Goal: Task Accomplishment & Management: Use online tool/utility

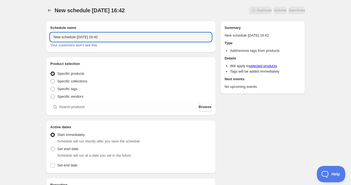
drag, startPoint x: 76, startPoint y: 38, endPoint x: -15, endPoint y: 33, distance: 91.1
click at [0, 33] on html "New schedule [DATE] 16:42. This page is ready New schedule [DATE] 16:42 Duplica…" at bounding box center [175, 92] width 351 height 185
click at [71, 38] on input "[DATE] 16:42" at bounding box center [130, 37] width 161 height 9
drag, startPoint x: 80, startPoint y: 38, endPoint x: 112, endPoint y: 32, distance: 32.7
click at [112, 32] on div "Schedule name Sun Sep 21 2025 16:42 Your customers won't see this" at bounding box center [130, 36] width 161 height 23
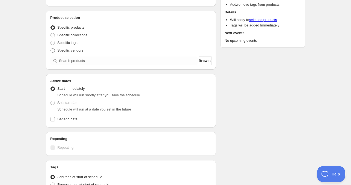
scroll to position [55, 0]
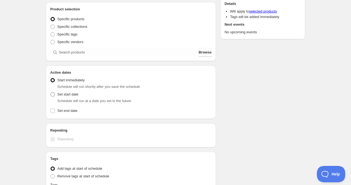
type input "Sun Sep 21 2025 4am"
click at [57, 92] on span "Set start date" at bounding box center [67, 94] width 21 height 4
click at [51, 92] on input "Set start date" at bounding box center [51, 92] width 0 height 0
radio input "true"
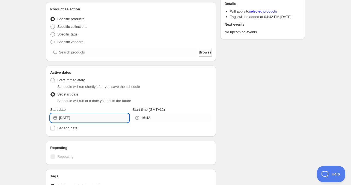
click at [79, 119] on input "2025-09-20" at bounding box center [94, 118] width 70 height 9
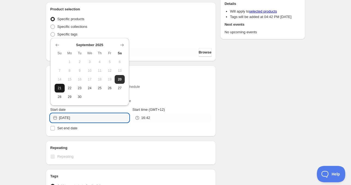
click at [63, 88] on button "21" at bounding box center [60, 88] width 10 height 9
type input "2025-09-21"
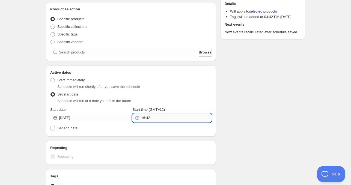
click at [157, 118] on input "16:42" at bounding box center [176, 118] width 70 height 9
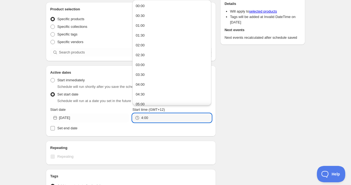
type input "04:00"
click at [57, 126] on span "Set end date" at bounding box center [67, 128] width 20 height 4
click at [55, 126] on input "Set end date" at bounding box center [53, 128] width 4 height 4
checkbox input "true"
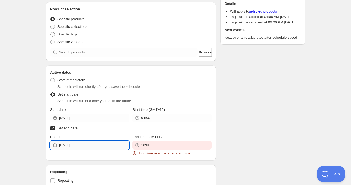
click at [84, 149] on input "2025-09-20" at bounding box center [94, 145] width 70 height 9
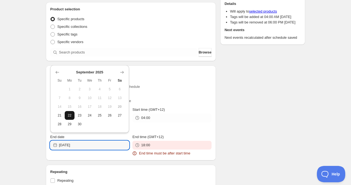
click at [70, 116] on span "22" at bounding box center [70, 115] width 6 height 4
type input "2025-09-22"
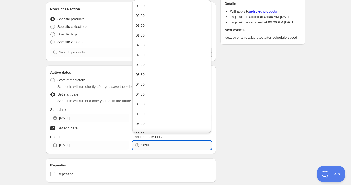
click at [159, 146] on input "18:00" at bounding box center [176, 145] width 70 height 9
paste input "4"
click at [136, 146] on div "18:00" at bounding box center [171, 145] width 79 height 9
type input "04:00"
click at [127, 155] on div "Schedule name Sun Sep 21 2025 4am Your customers won't see this Product selecti…" at bounding box center [131, 127] width 170 height 322
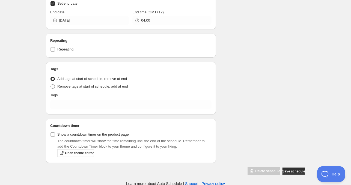
scroll to position [180, 0]
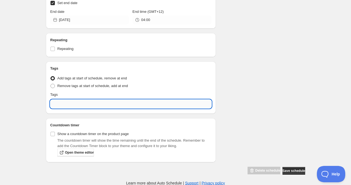
click at [77, 100] on input "text" at bounding box center [130, 104] width 161 height 9
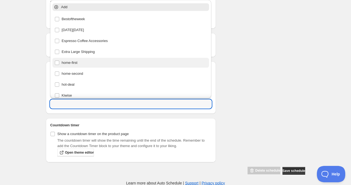
click at [74, 63] on div "home-first" at bounding box center [131, 63] width 153 height 8
type input "home-first"
checkbox input "true"
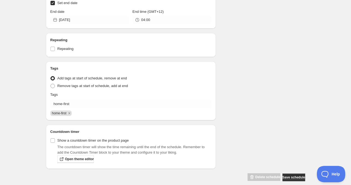
click at [256, 69] on div "Schedule name Sun Sep 21 2025 4am Your customers won't see this Product selecti…" at bounding box center [174, 8] width 264 height 345
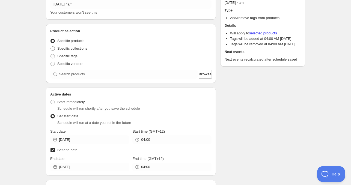
scroll to position [0, 0]
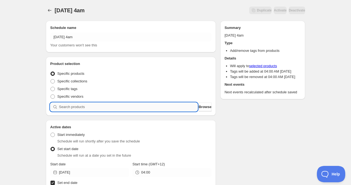
click at [63, 108] on input "search" at bounding box center [128, 107] width 139 height 9
paste input "CNH23530"
type input "CNH23530"
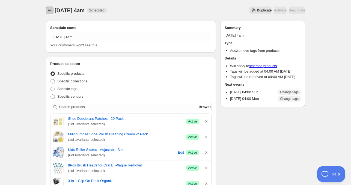
click at [49, 10] on icon "Schedules" at bounding box center [50, 10] width 4 height 3
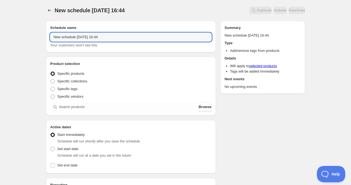
drag, startPoint x: 75, startPoint y: 38, endPoint x: -37, endPoint y: 34, distance: 112.3
click at [0, 34] on html "New schedule Sep 20 2025 16:44. This page is ready New schedule Sep 20 2025 16:…" at bounding box center [175, 92] width 351 height 185
click at [72, 38] on input "Sun Sep 20 2025 16:44" at bounding box center [130, 37] width 161 height 9
drag, startPoint x: 82, startPoint y: 37, endPoint x: 110, endPoint y: 40, distance: 28.7
click at [104, 37] on input "Sun Sep 21 2025 16:44" at bounding box center [130, 37] width 161 height 9
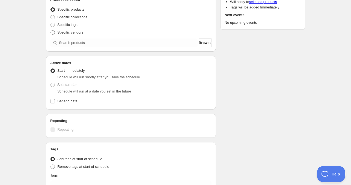
scroll to position [82, 0]
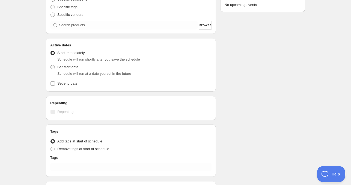
type input "Sun Sep 21 2025 11am"
click at [70, 68] on span "Set start date" at bounding box center [67, 67] width 21 height 4
click at [51, 65] on input "Set start date" at bounding box center [51, 65] width 0 height 0
radio input "true"
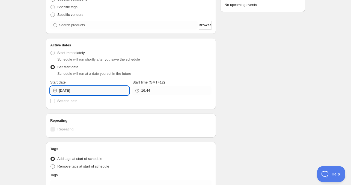
click at [89, 91] on input "2025-09-20" at bounding box center [94, 90] width 70 height 9
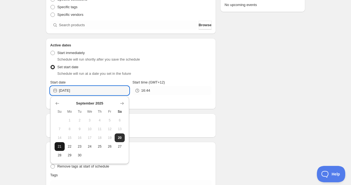
click at [59, 147] on span "21" at bounding box center [60, 146] width 6 height 4
type input "2025-09-21"
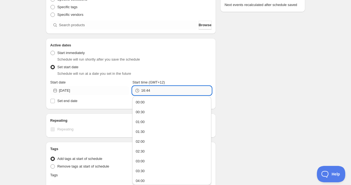
click at [151, 91] on input "16:44" at bounding box center [176, 90] width 70 height 9
type input "11:00"
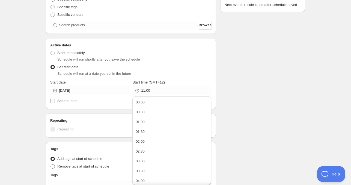
click at [64, 102] on span "Set end date" at bounding box center [67, 101] width 20 height 4
click at [55, 102] on input "Set end date" at bounding box center [53, 101] width 4 height 4
checkbox input "true"
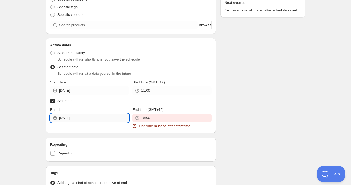
click at [80, 116] on input "2025-09-20" at bounding box center [94, 118] width 70 height 9
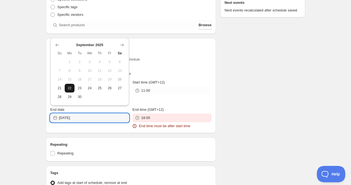
click at [70, 87] on span "22" at bounding box center [70, 88] width 6 height 4
type input "2025-09-22"
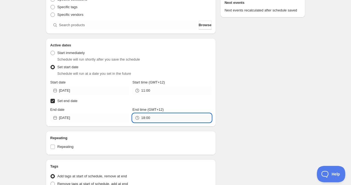
click at [158, 118] on input "18:00" at bounding box center [176, 118] width 70 height 9
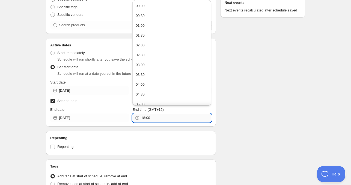
paste input "1"
type input "11:00"
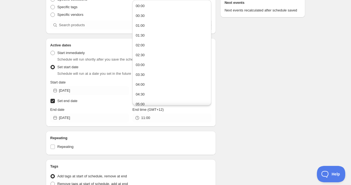
click at [136, 127] on div "Schedule name Sun Sep 21 2025 11am Your customers won't see this Product select…" at bounding box center [131, 100] width 170 height 322
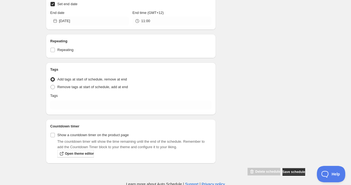
scroll to position [180, 0]
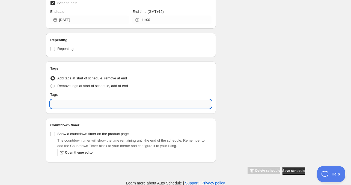
click at [73, 105] on input "text" at bounding box center [130, 104] width 161 height 9
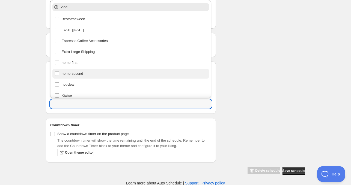
click at [72, 75] on div "home-second" at bounding box center [131, 74] width 153 height 8
type input "home-second"
checkbox input "true"
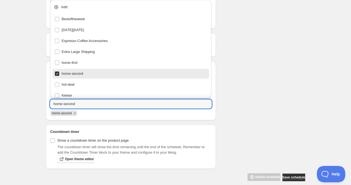
click at [256, 71] on div "Schedule name Sun Sep 21 2025 11am Your customers won't see this Product select…" at bounding box center [174, 8] width 264 height 345
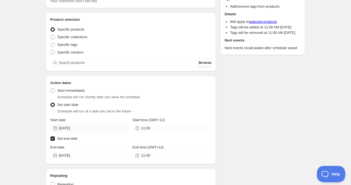
scroll to position [16, 0]
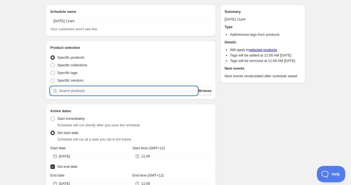
click at [73, 90] on input "search" at bounding box center [128, 91] width 139 height 9
paste input "search"
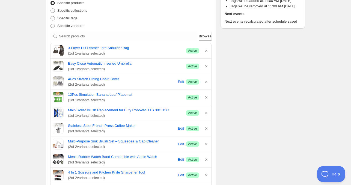
scroll to position [43, 0]
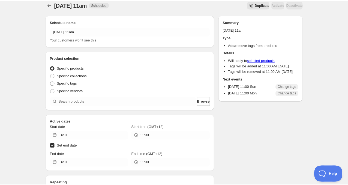
scroll to position [43, 0]
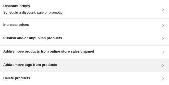
click at [56, 59] on div "Add/remove tags from products" at bounding box center [84, 65] width 169 height 13
click at [26, 63] on h3 "Add/remove tags from products" at bounding box center [30, 64] width 54 height 5
